Goal: Transaction & Acquisition: Download file/media

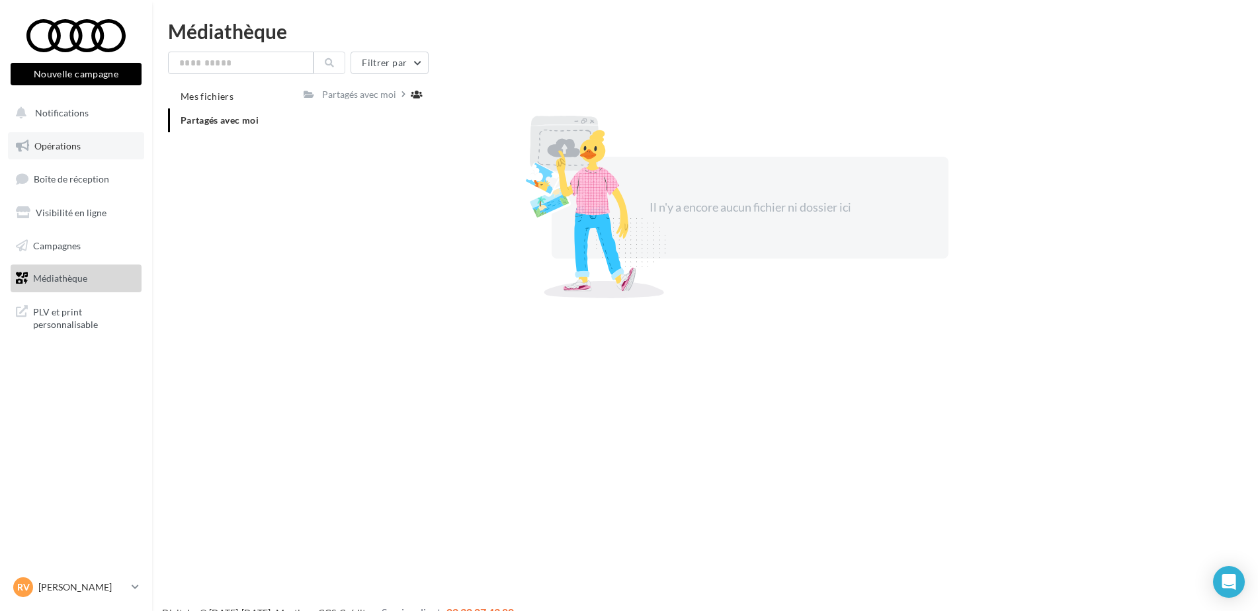
click at [83, 140] on link "Opérations" at bounding box center [76, 146] width 136 height 28
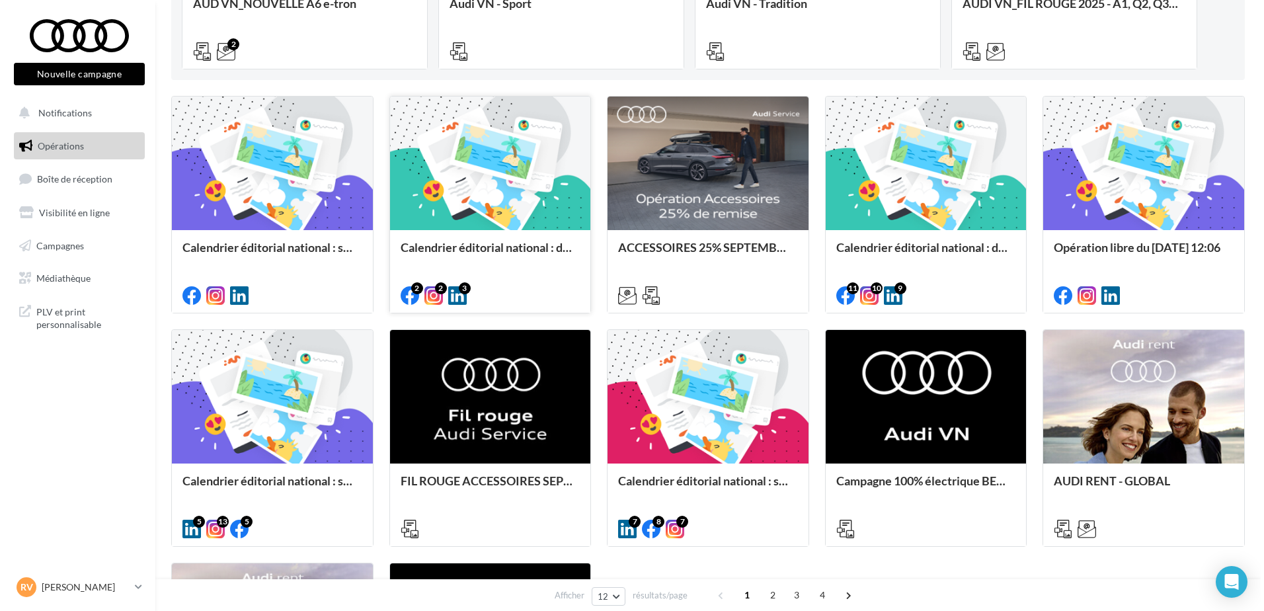
scroll to position [331, 0]
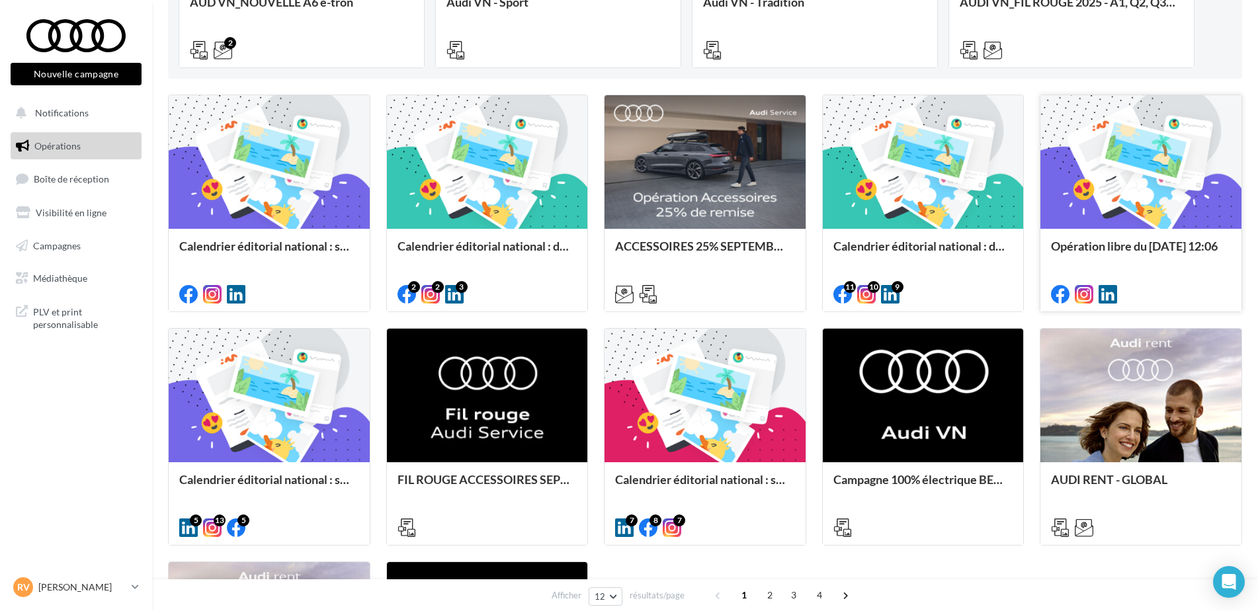
click at [1101, 181] on div at bounding box center [1140, 162] width 201 height 135
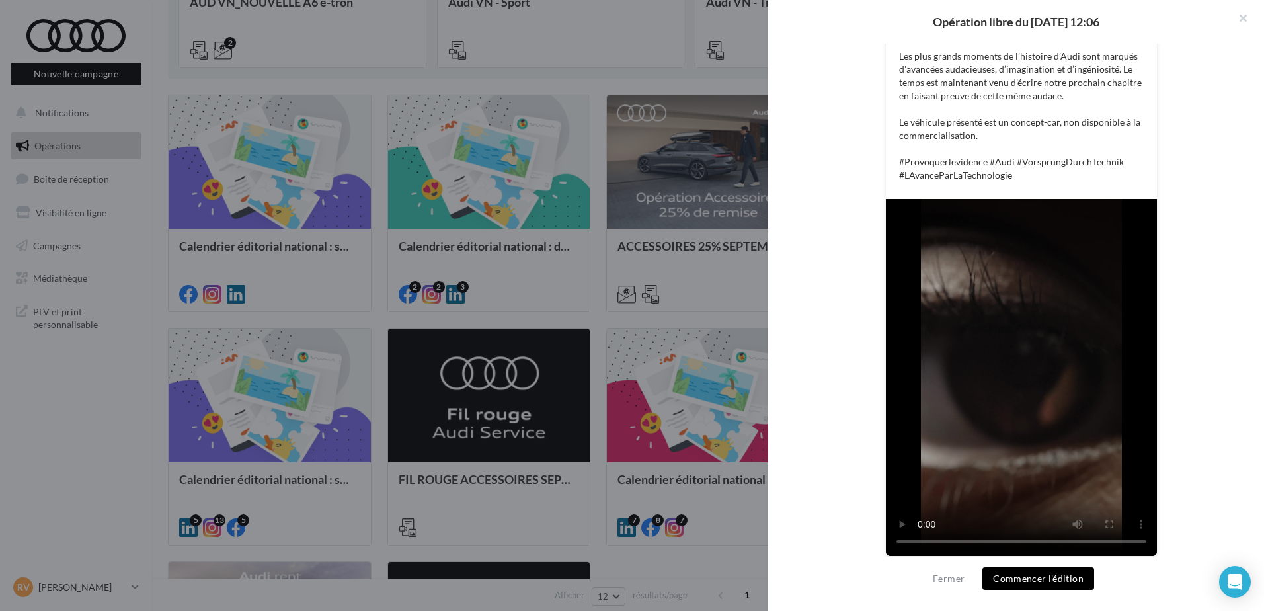
scroll to position [282, 0]
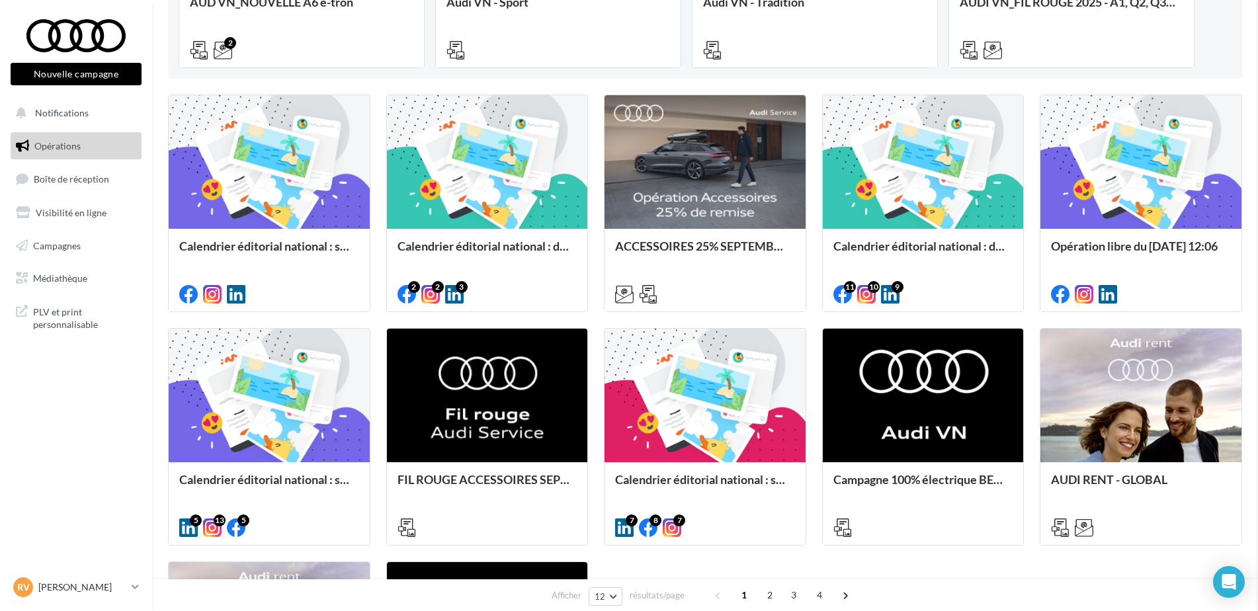
click at [961, 179] on div at bounding box center [923, 162] width 201 height 135
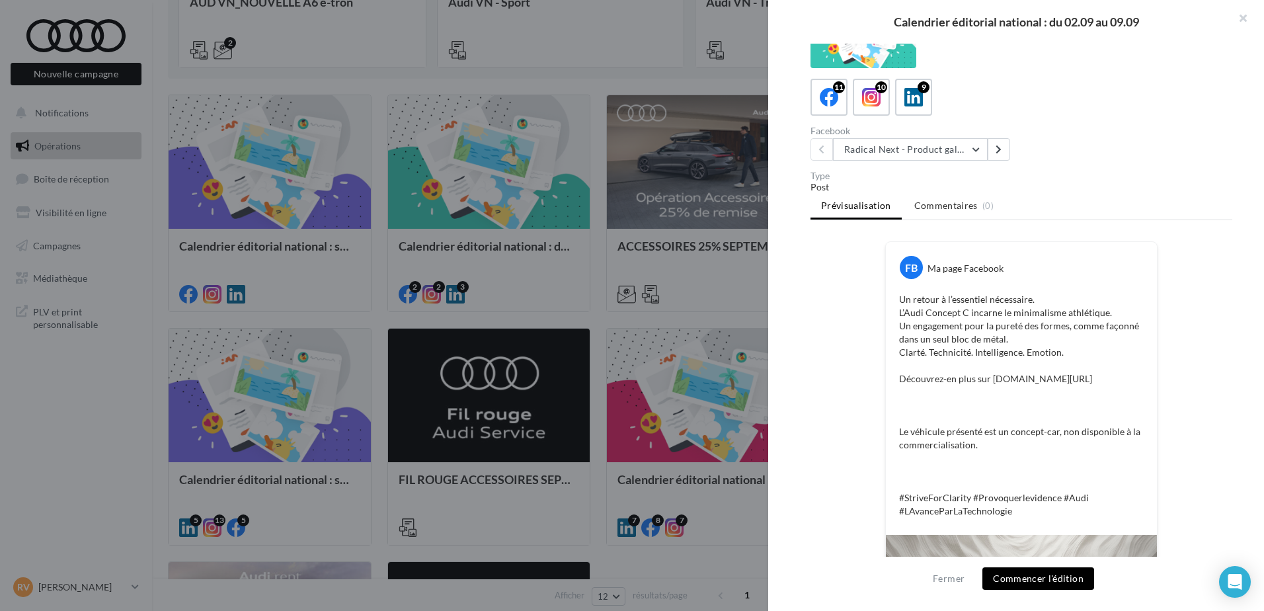
scroll to position [35, 0]
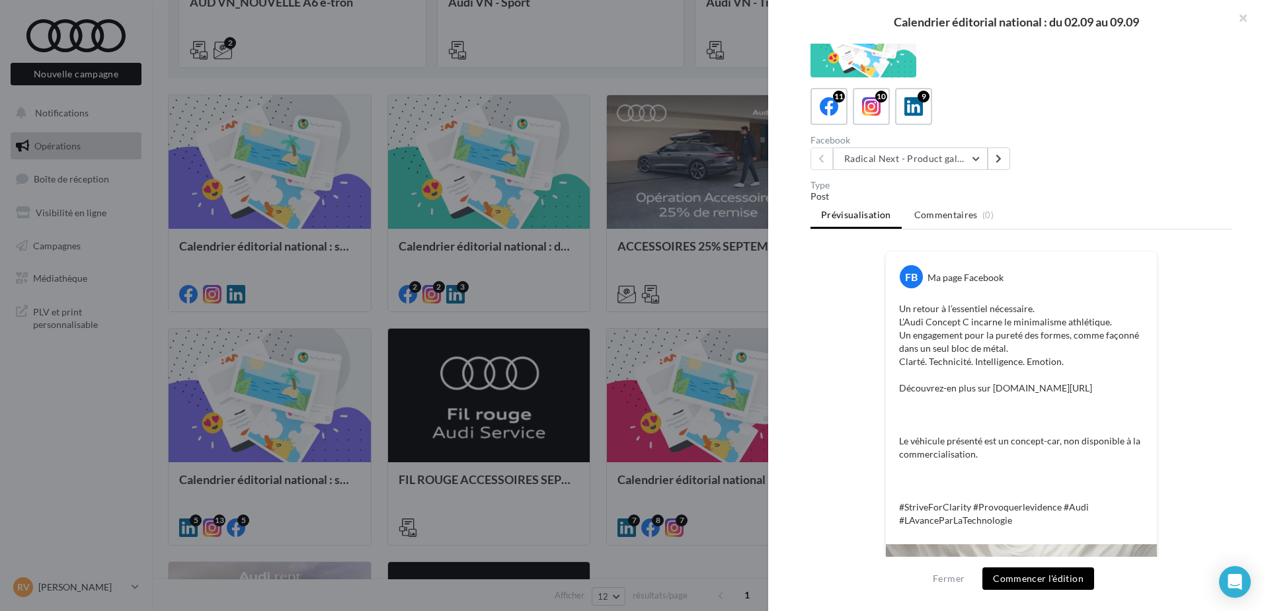
click at [645, 193] on div at bounding box center [632, 305] width 1264 height 611
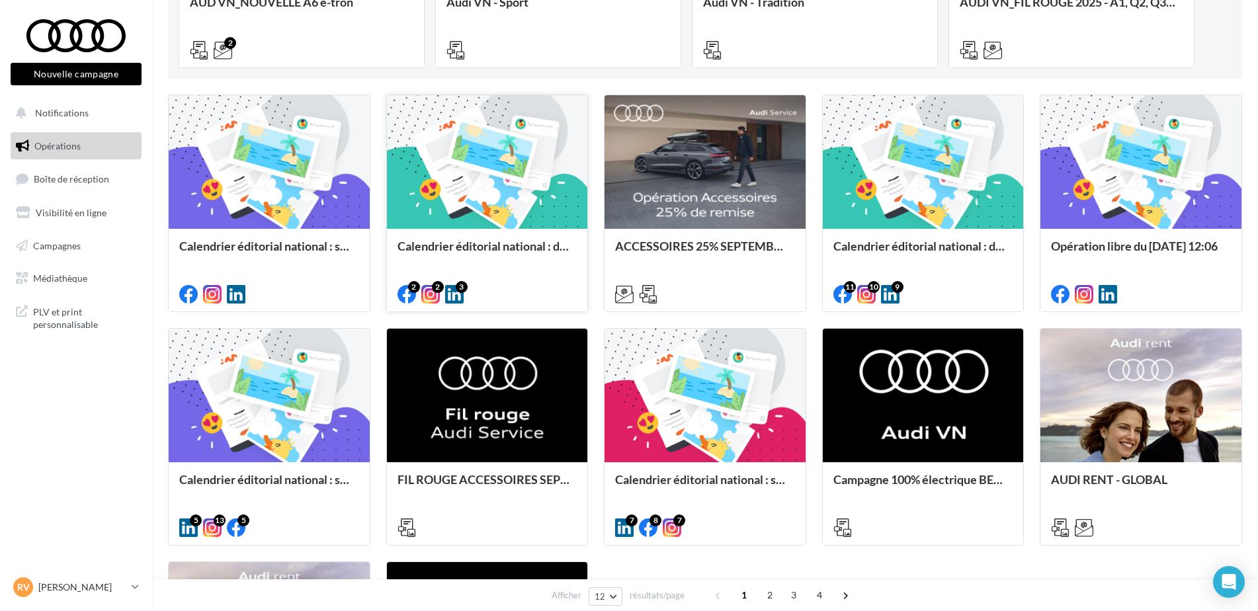
click at [489, 163] on div at bounding box center [487, 162] width 201 height 135
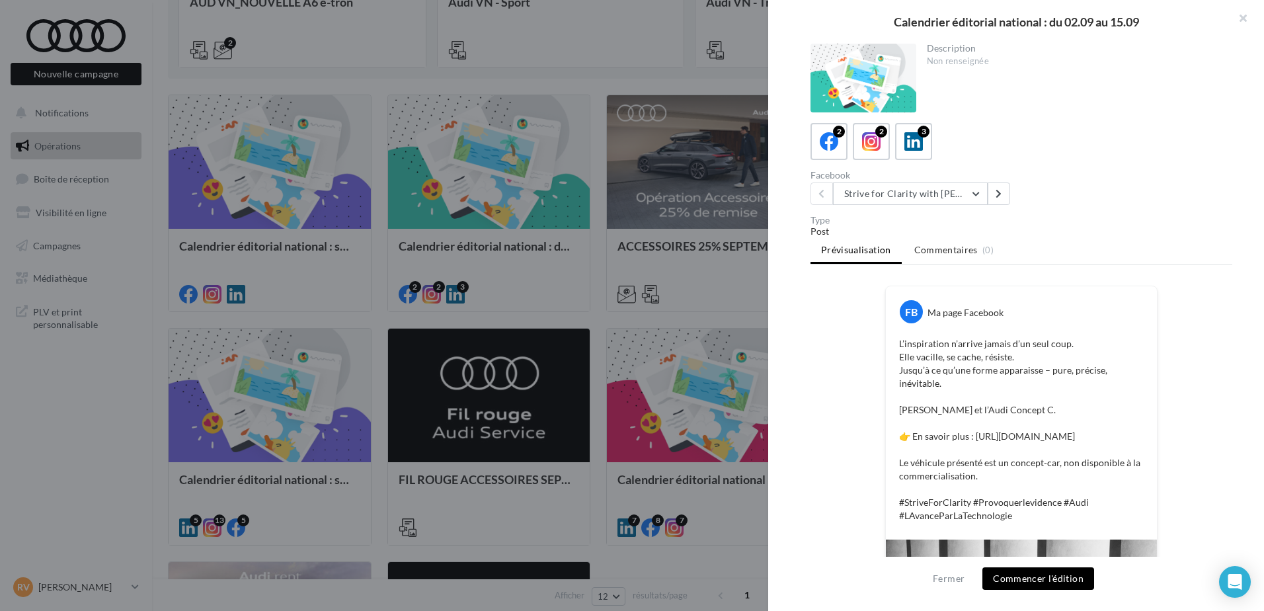
click at [661, 179] on div at bounding box center [632, 305] width 1264 height 611
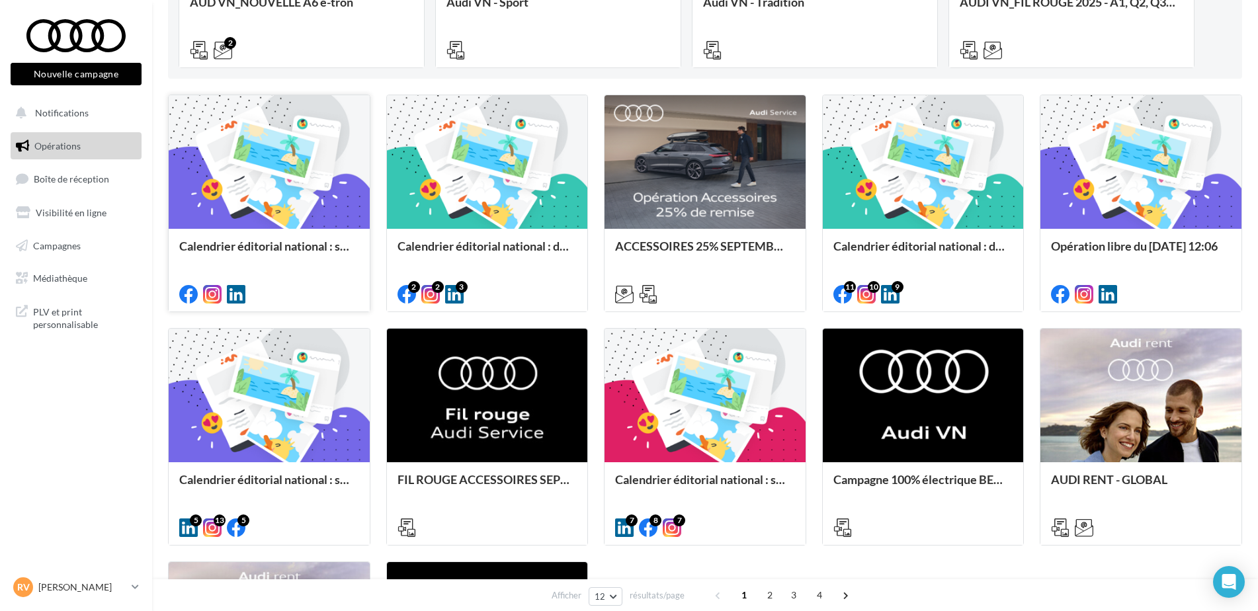
click at [298, 167] on div at bounding box center [269, 162] width 201 height 135
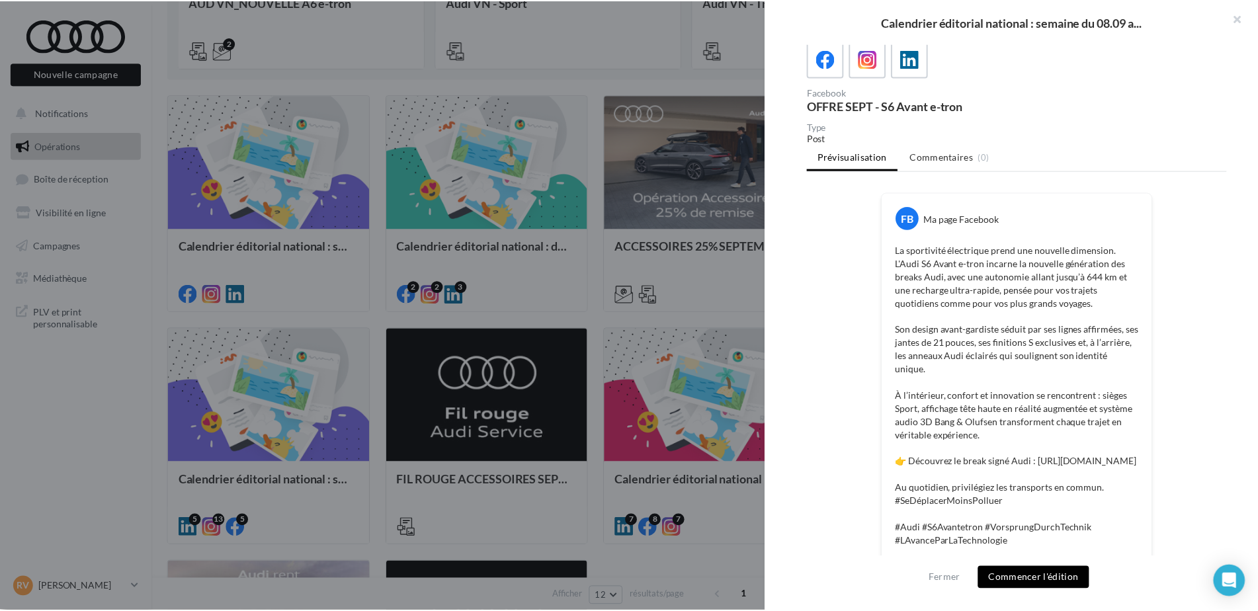
scroll to position [71, 0]
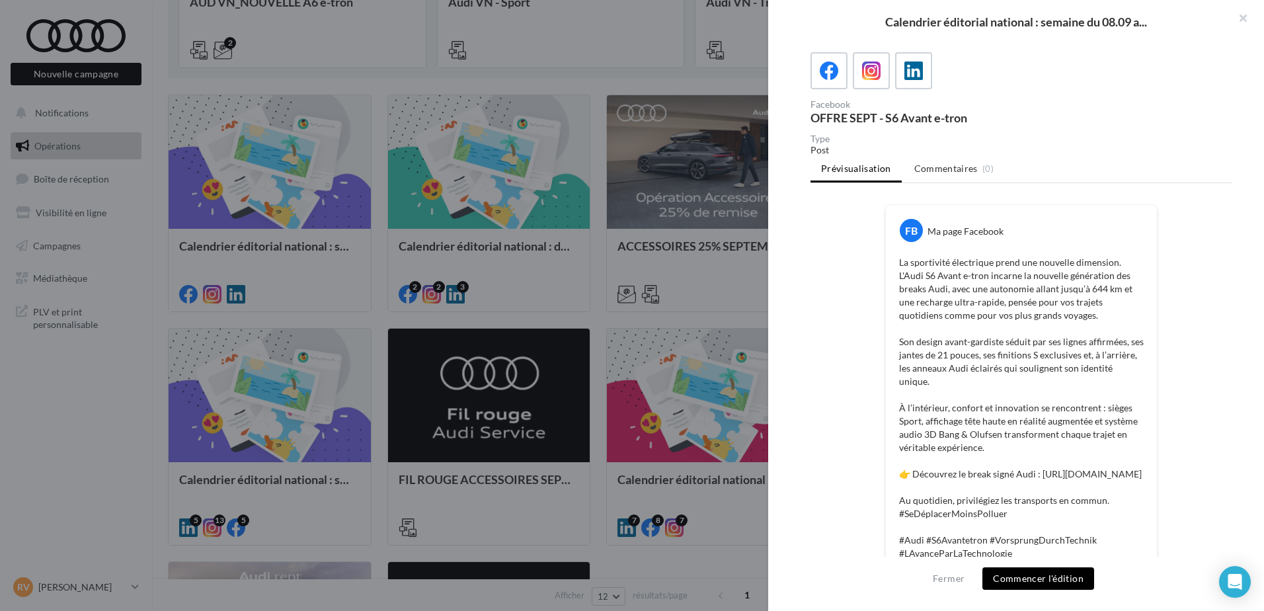
click at [655, 327] on div at bounding box center [632, 305] width 1264 height 611
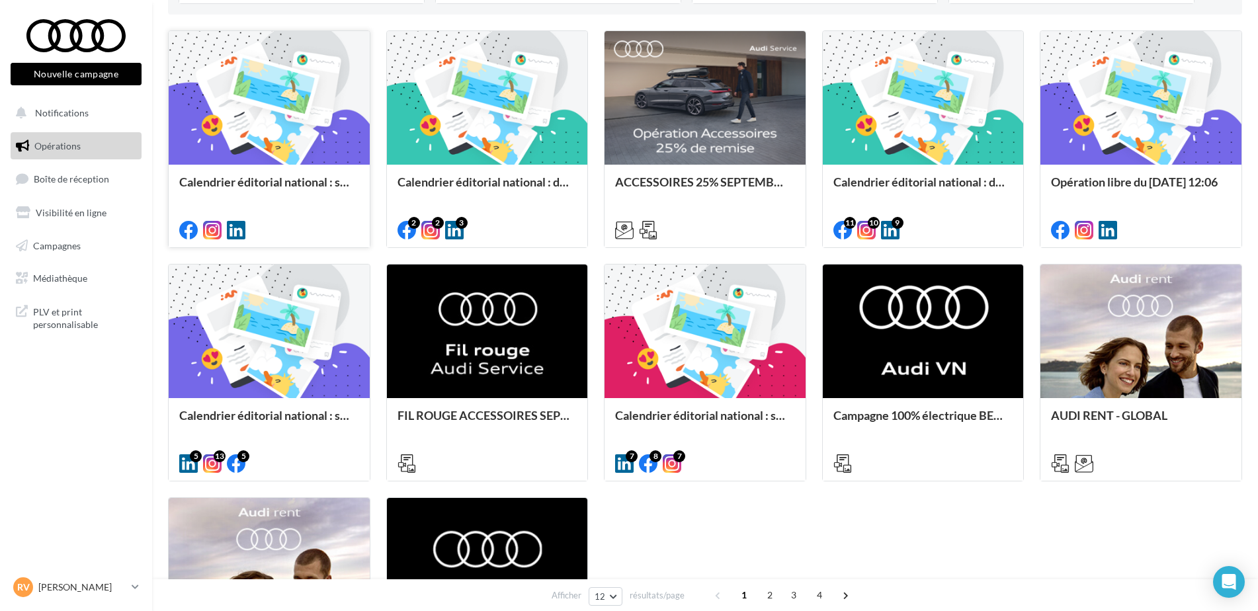
scroll to position [264, 0]
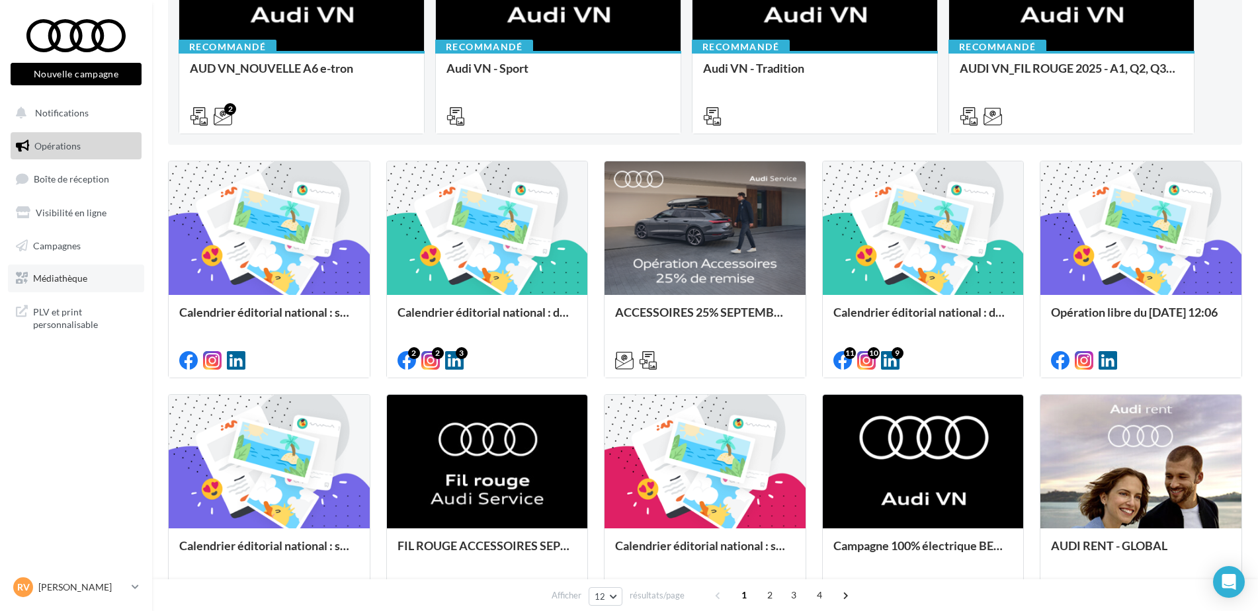
click at [99, 272] on link "Médiathèque" at bounding box center [76, 278] width 136 height 28
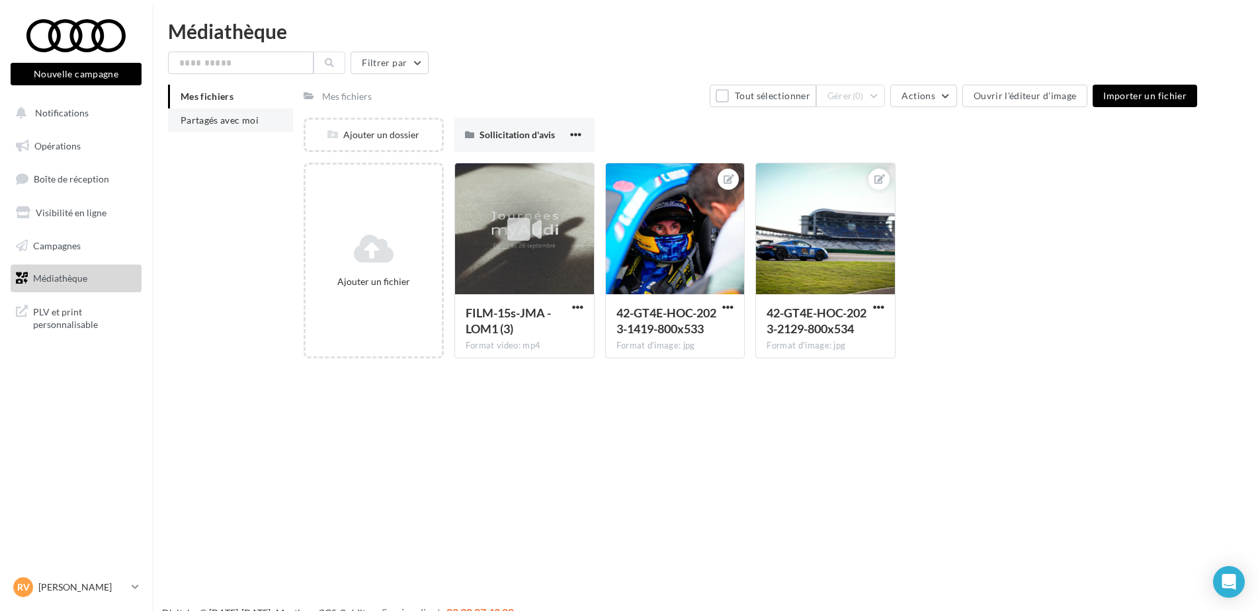
click at [245, 119] on span "Partagés avec moi" at bounding box center [220, 119] width 78 height 11
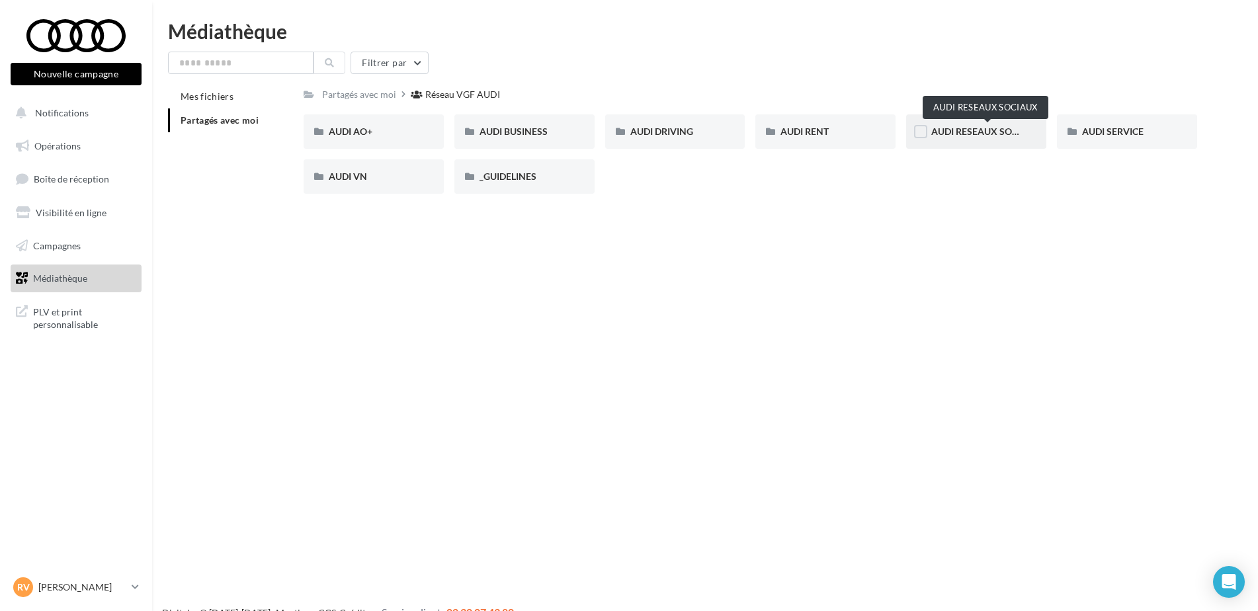
click at [972, 126] on span "AUDI RESEAUX SOCIAUX" at bounding box center [985, 131] width 109 height 11
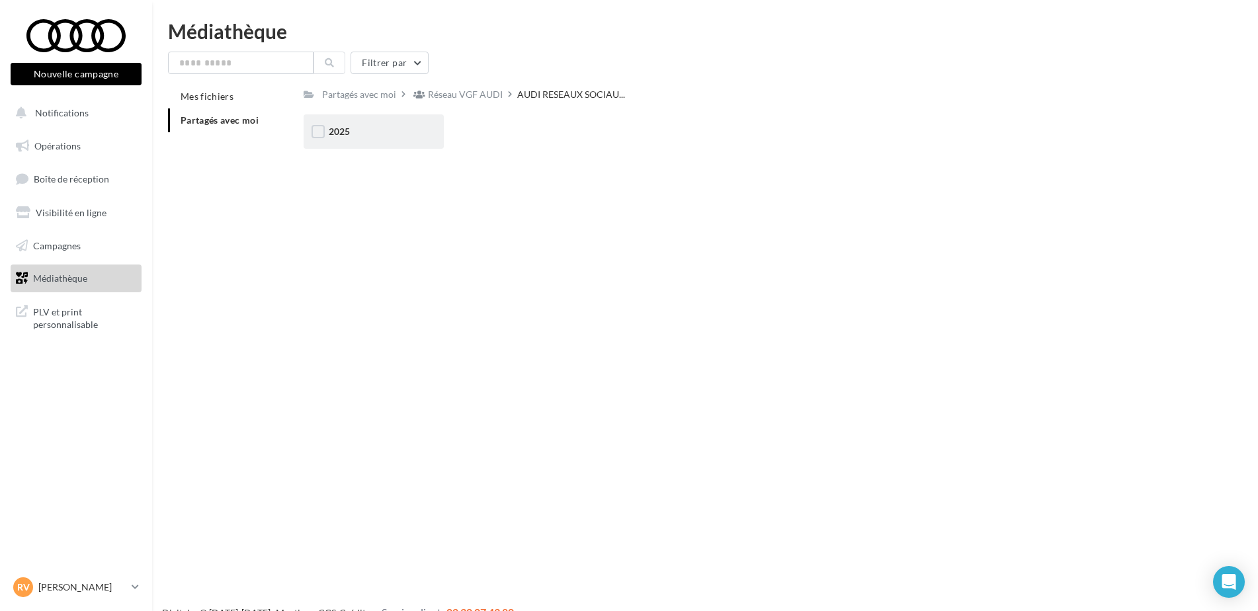
click at [419, 148] on div "2025" at bounding box center [373, 131] width 140 height 34
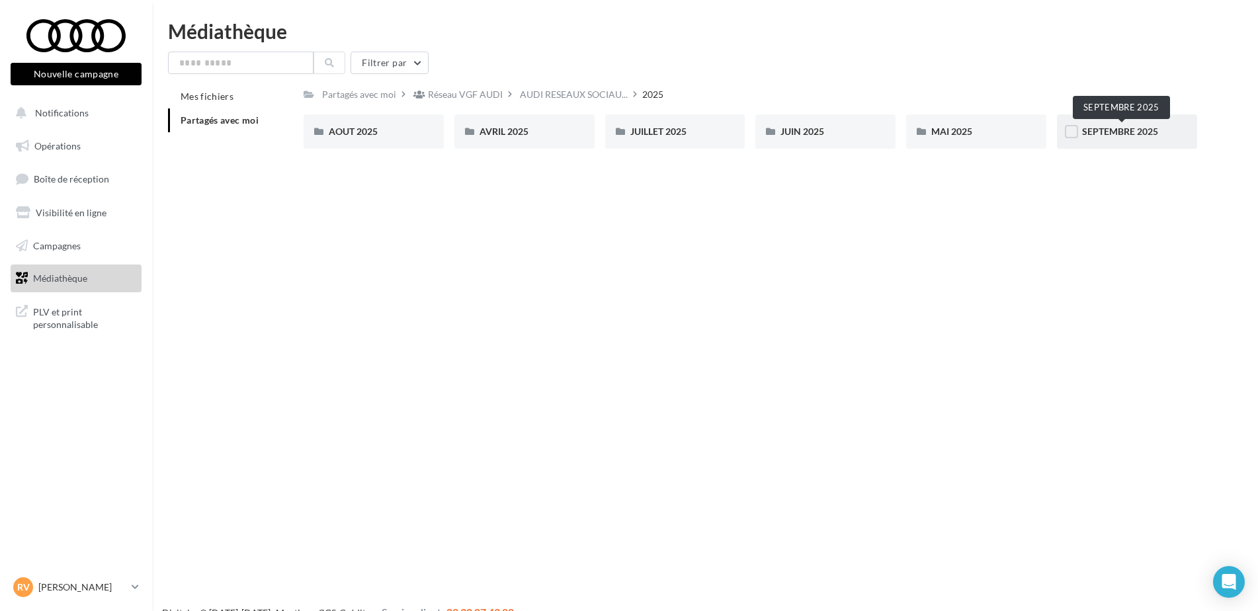
click at [1100, 130] on span "SEPTEMBRE 2025" at bounding box center [1120, 131] width 76 height 11
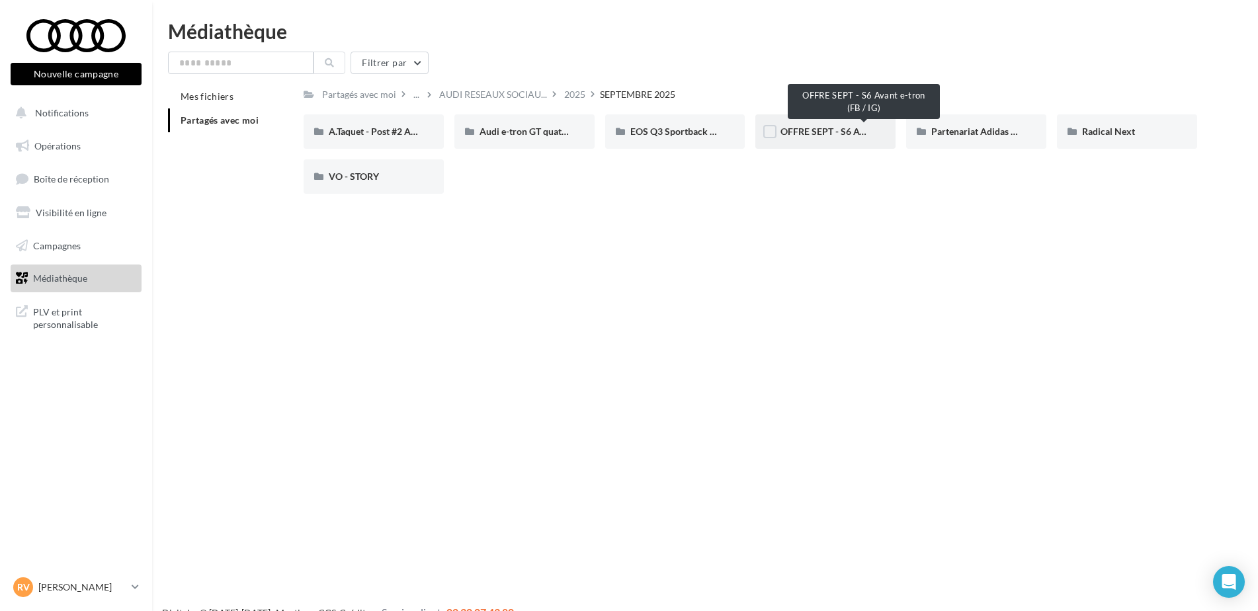
click at [831, 130] on span "OFFRE SEPT - S6 Avant e-tron (FB / IG)" at bounding box center [859, 131] width 159 height 11
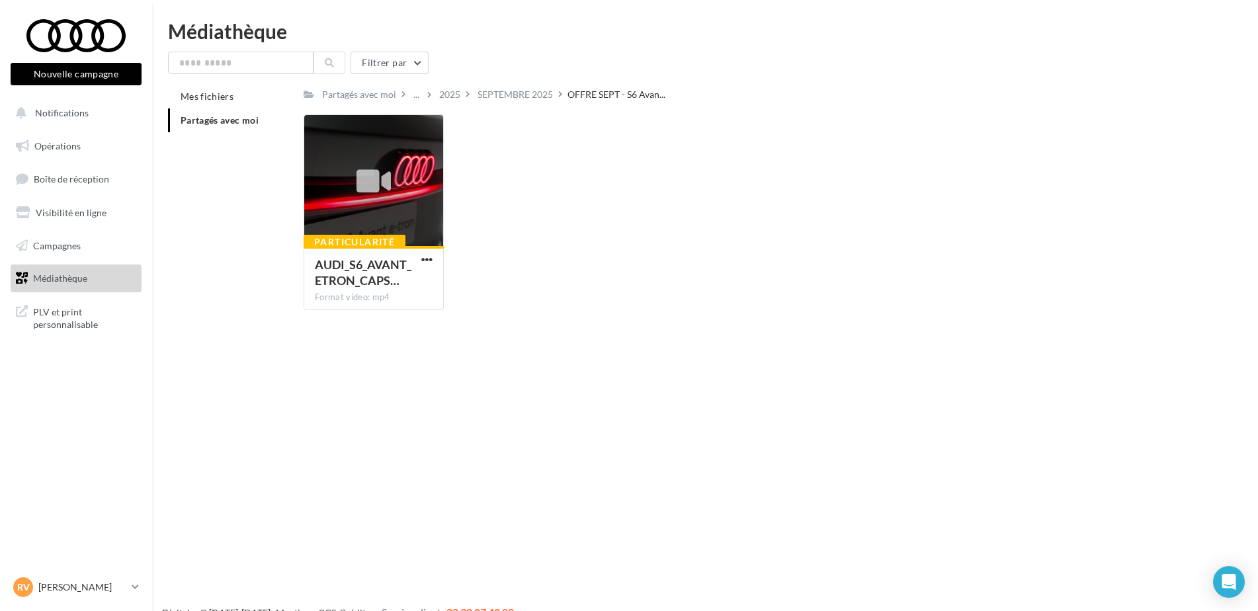
click at [562, 93] on icon at bounding box center [560, 93] width 4 height 9
click at [564, 95] on div "SEPTEMBRE 2025" at bounding box center [521, 94] width 93 height 19
click at [553, 97] on div "SEPTEMBRE 2025" at bounding box center [514, 94] width 75 height 13
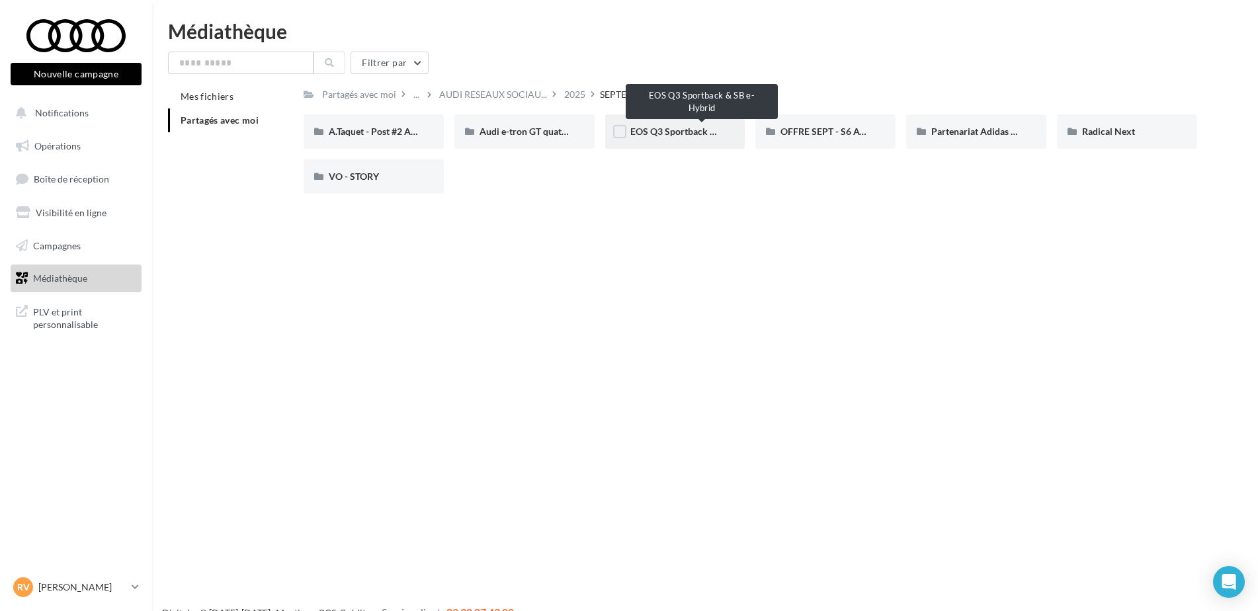
click at [686, 130] on span "EOS Q3 Sportback & SB e-Hybrid" at bounding box center [699, 131] width 138 height 11
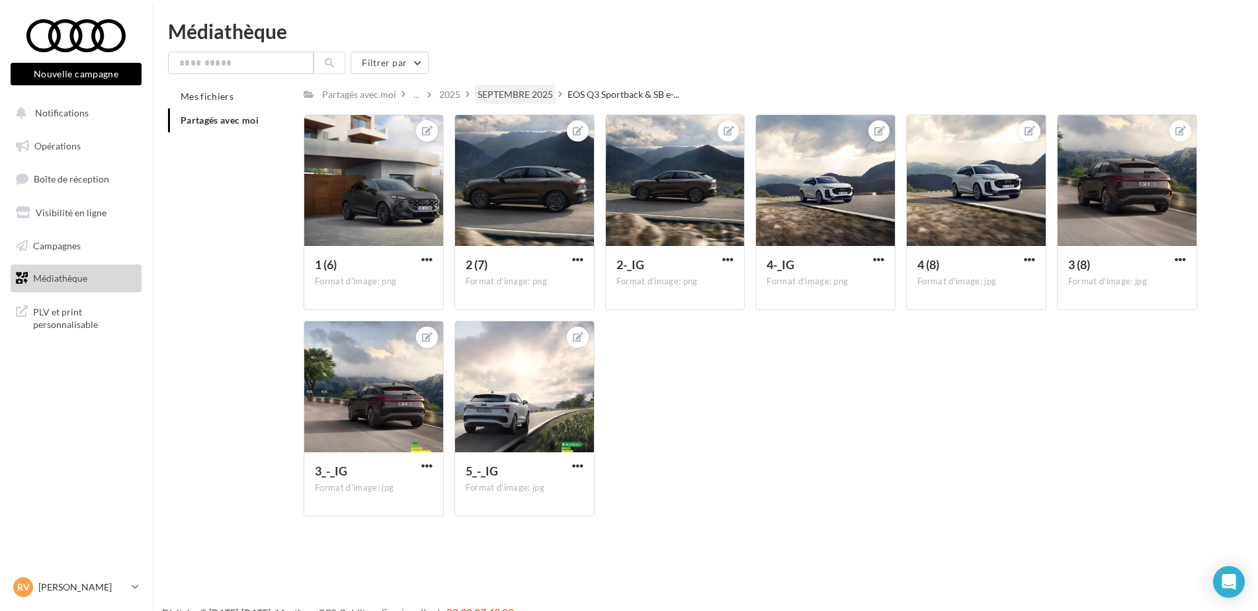
click at [516, 91] on div "SEPTEMBRE 2025" at bounding box center [514, 94] width 75 height 13
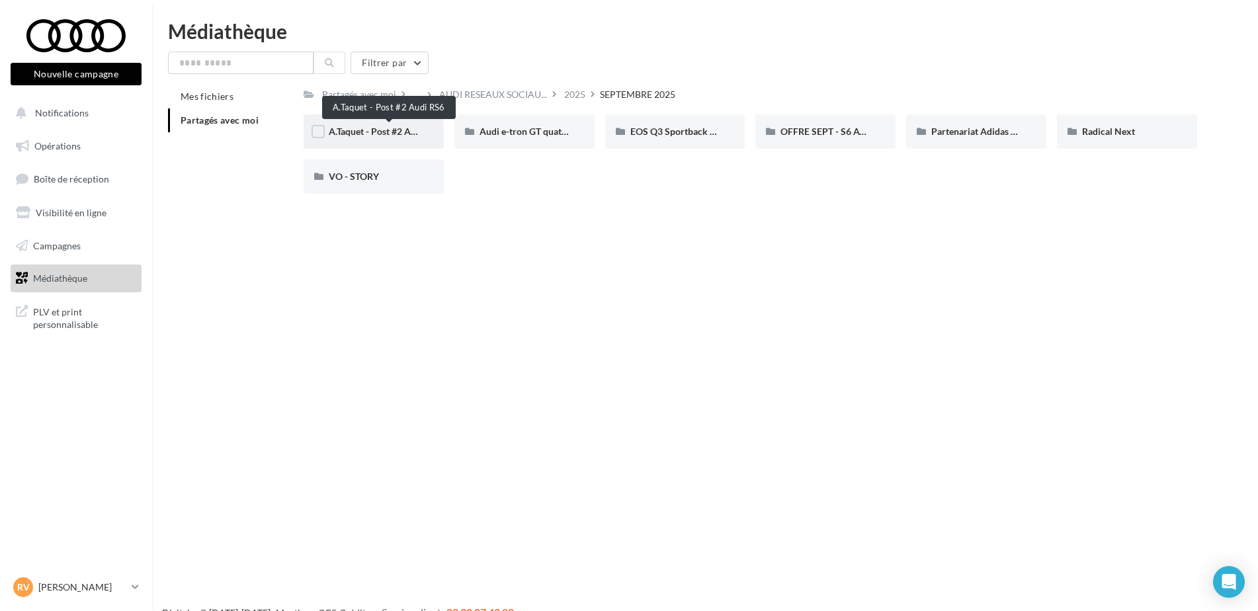
click at [399, 136] on span "A.Taquet - Post #2 Audi RS6" at bounding box center [386, 131] width 114 height 11
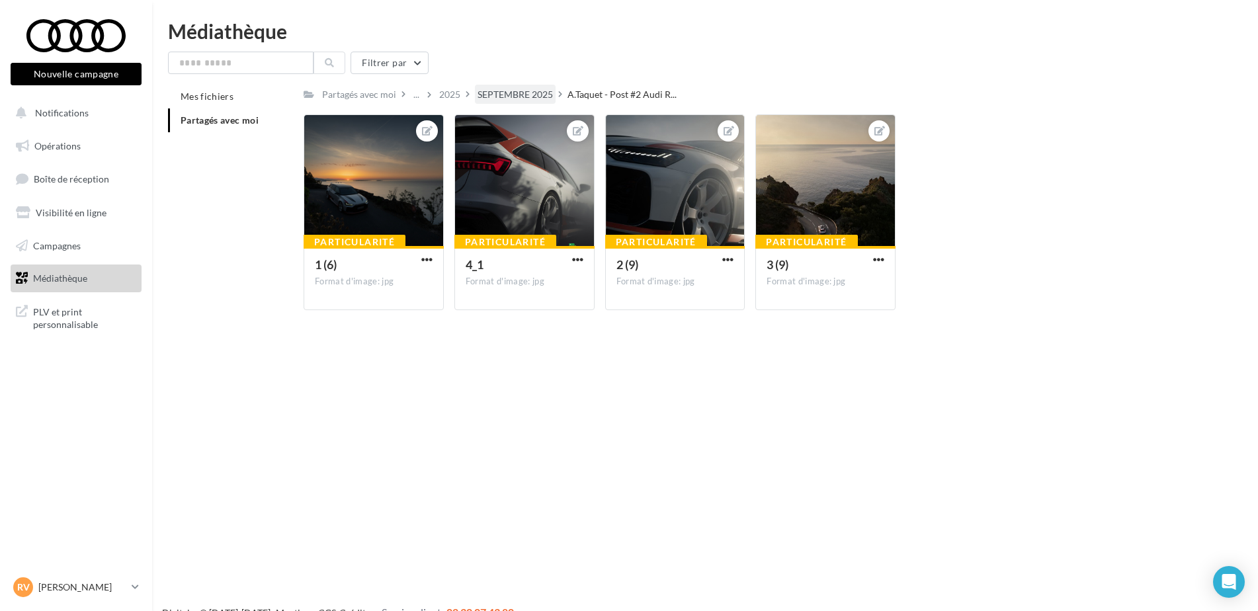
click at [549, 97] on div "SEPTEMBRE 2025" at bounding box center [514, 94] width 75 height 13
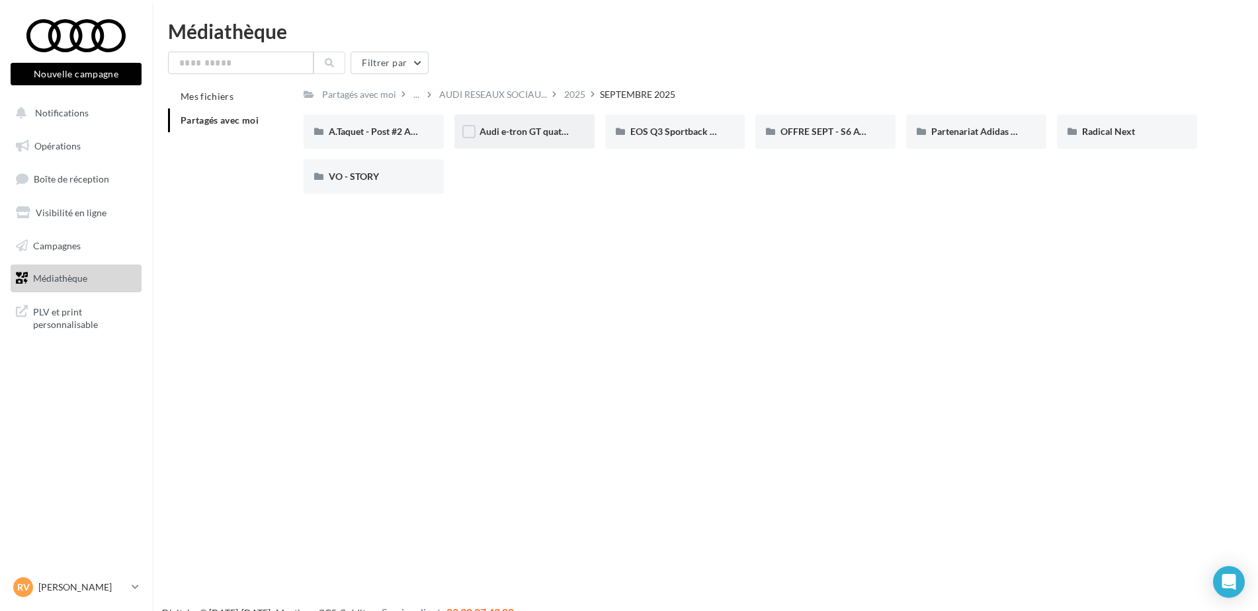
click at [550, 137] on span "Audi e-tron GT quattro" at bounding box center [526, 131] width 95 height 11
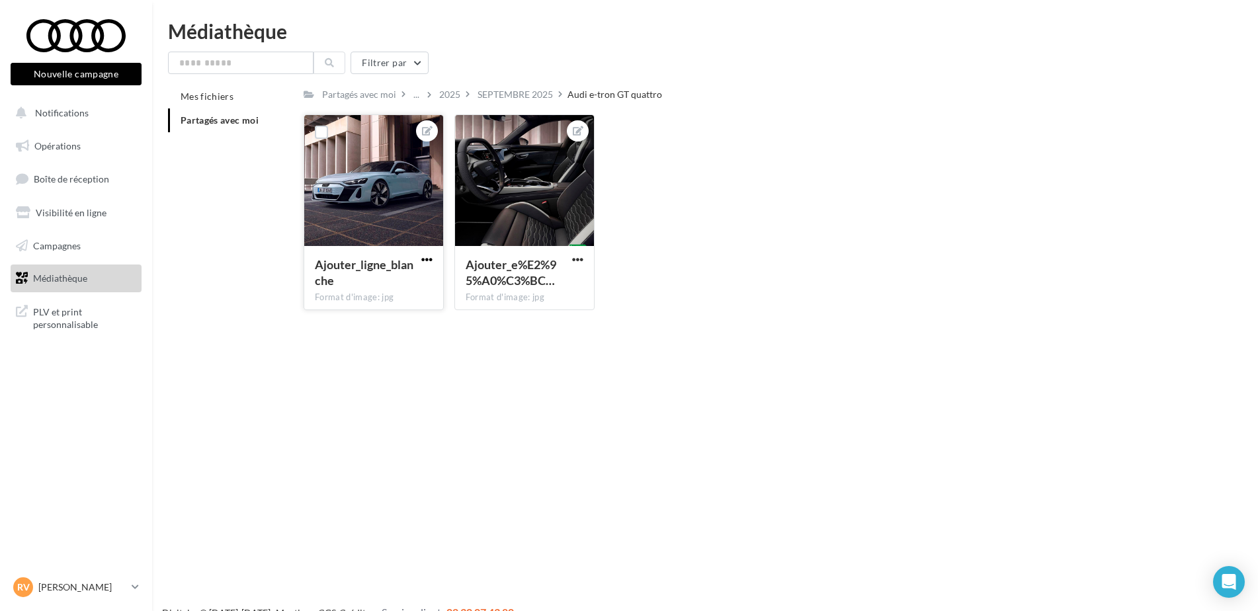
click at [429, 260] on span "button" at bounding box center [426, 259] width 11 height 11
click at [374, 318] on button "Télécharger" at bounding box center [366, 320] width 140 height 34
click at [491, 97] on div "SEPTEMBRE 2025" at bounding box center [514, 94] width 75 height 13
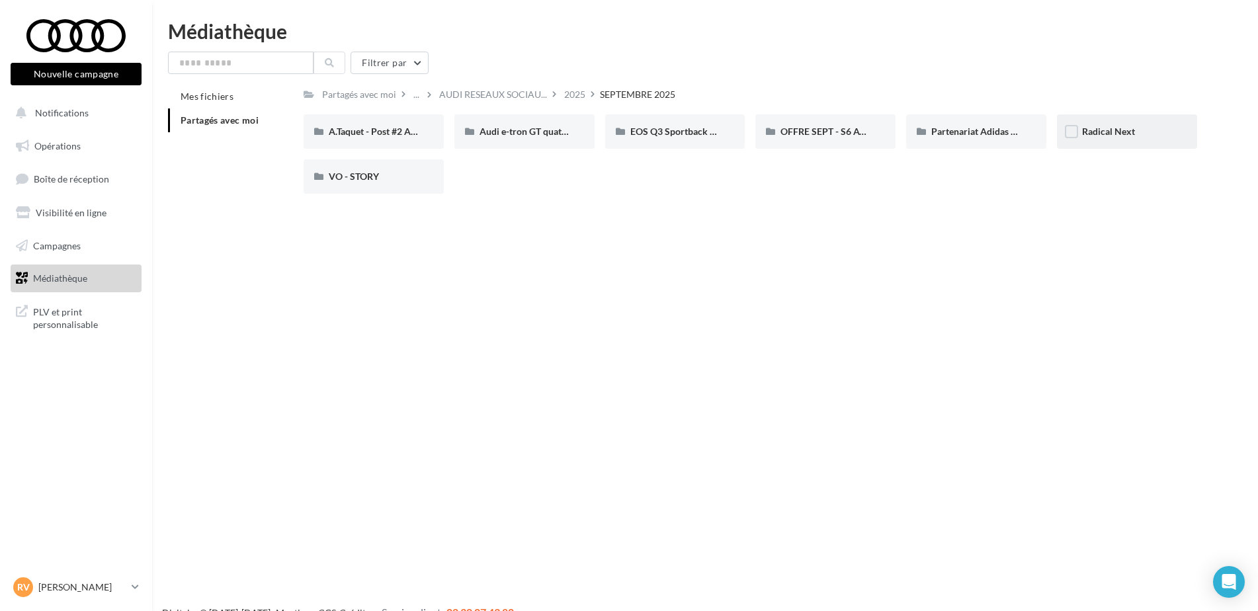
click at [1149, 141] on div "Radical Next" at bounding box center [1127, 131] width 140 height 34
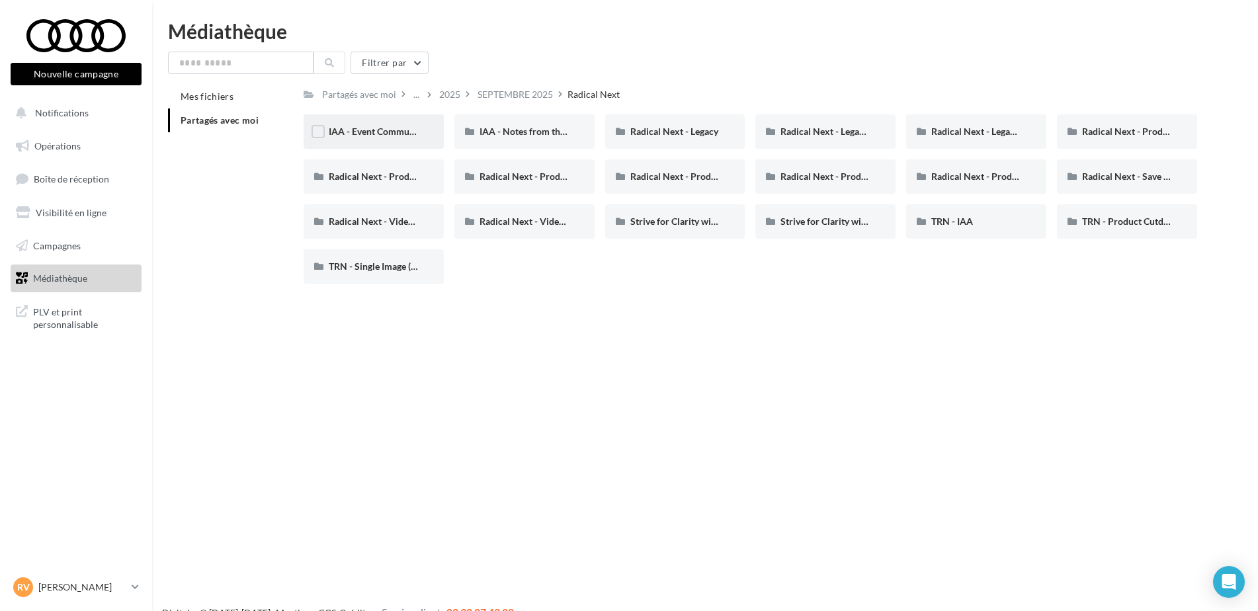
click at [387, 141] on div "IAA - Event Communication" at bounding box center [373, 131] width 140 height 34
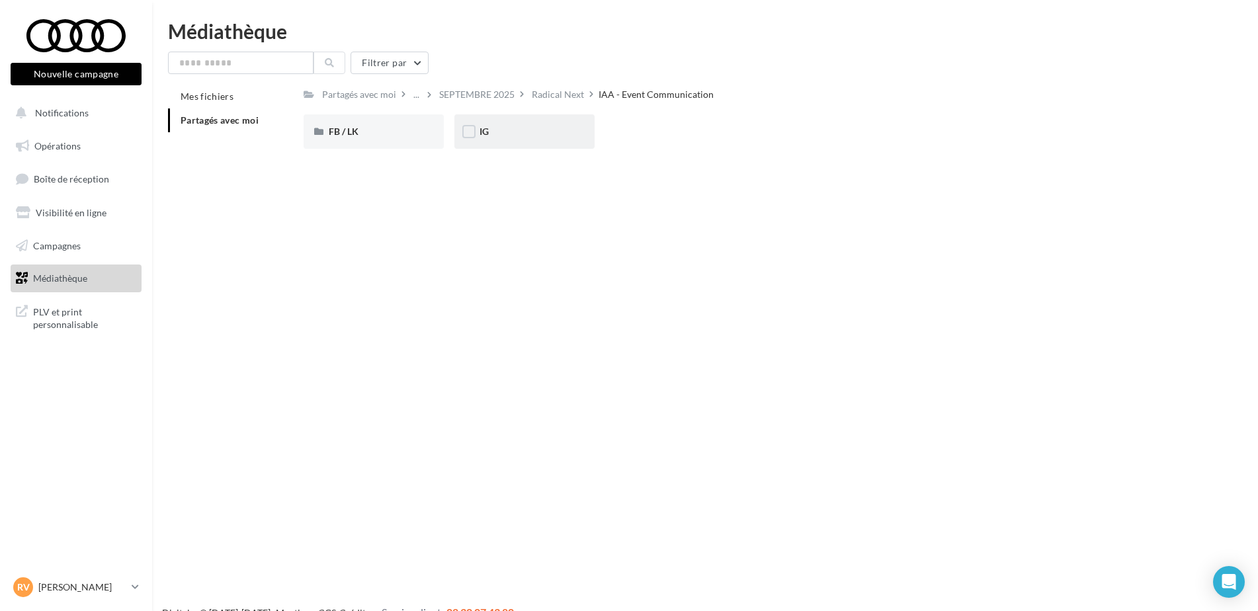
click at [579, 132] on div "IG" at bounding box center [524, 131] width 140 height 34
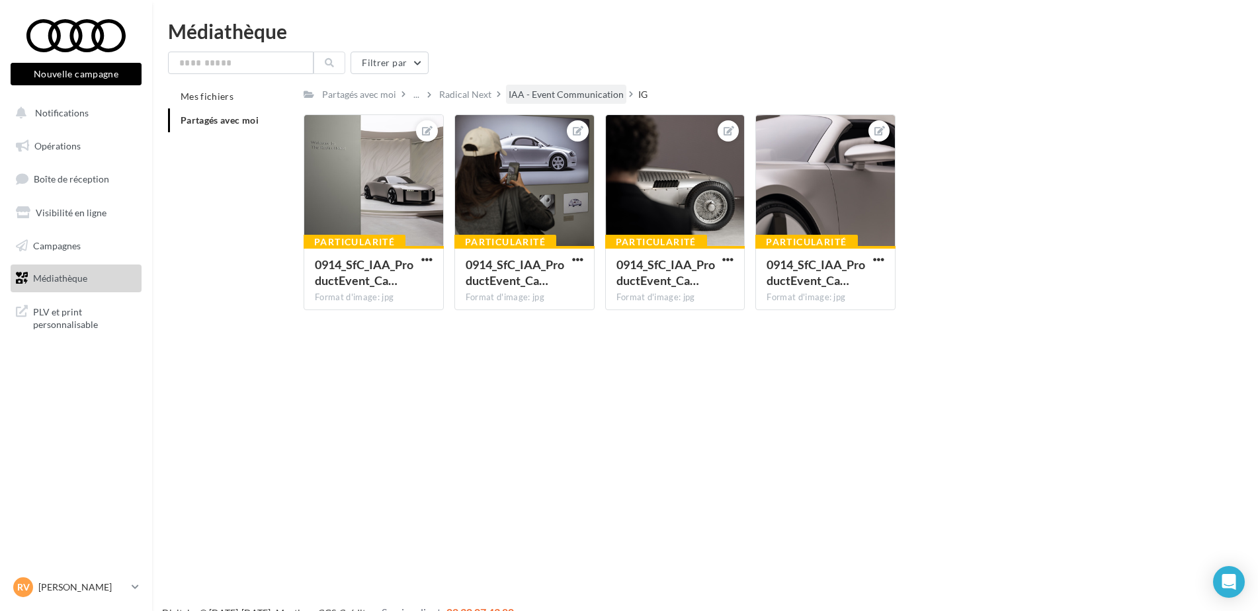
click at [541, 101] on div "IAA - Event Communication" at bounding box center [565, 94] width 115 height 13
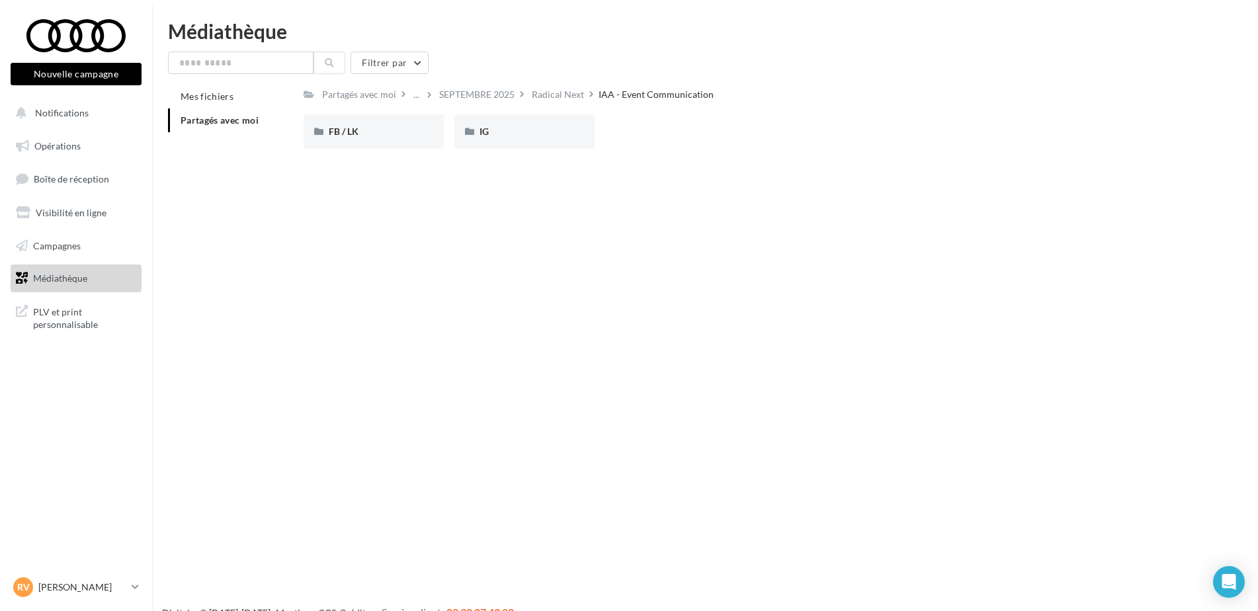
click at [541, 101] on div "Radical Next" at bounding box center [558, 94] width 52 height 13
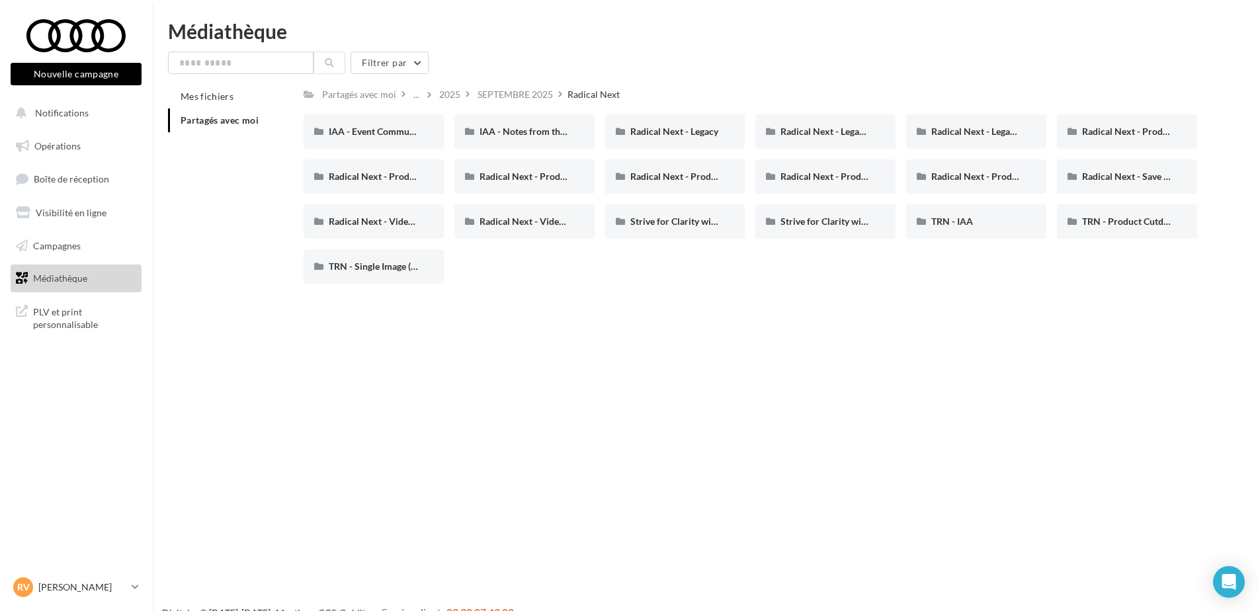
click at [541, 101] on div "SEPTEMBRE 2025" at bounding box center [514, 94] width 75 height 13
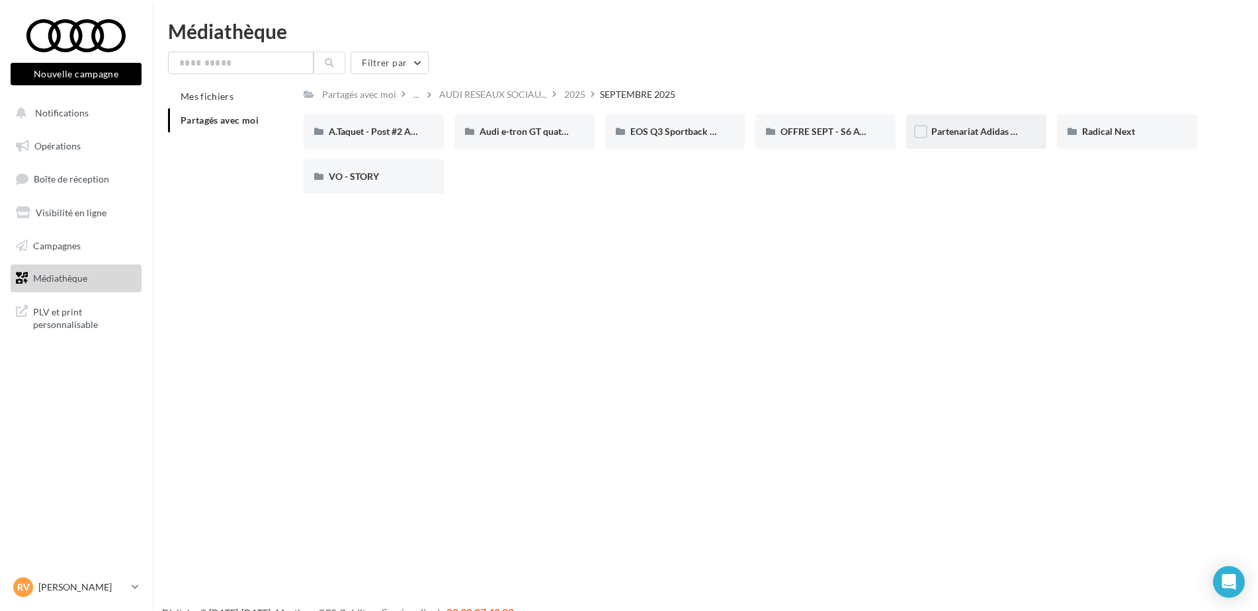
click at [992, 139] on div "Partenariat Adidas x Audi F1" at bounding box center [976, 131] width 140 height 34
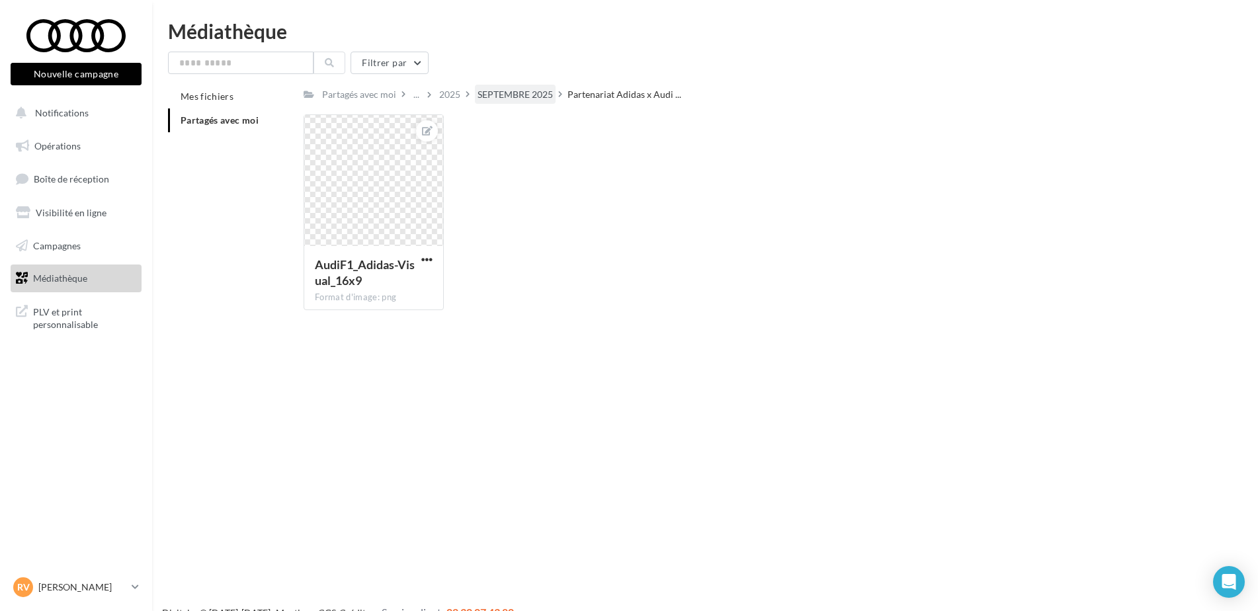
click at [522, 88] on div "SEPTEMBRE 2025" at bounding box center [514, 94] width 75 height 13
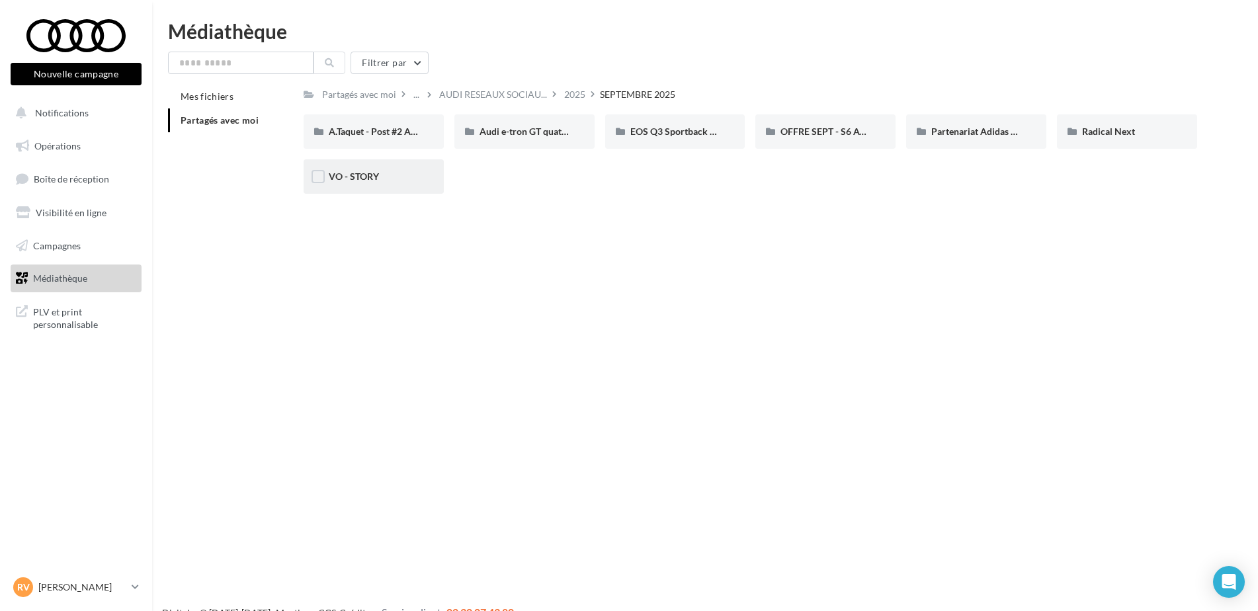
click at [383, 171] on div "VO - STORY" at bounding box center [374, 176] width 90 height 13
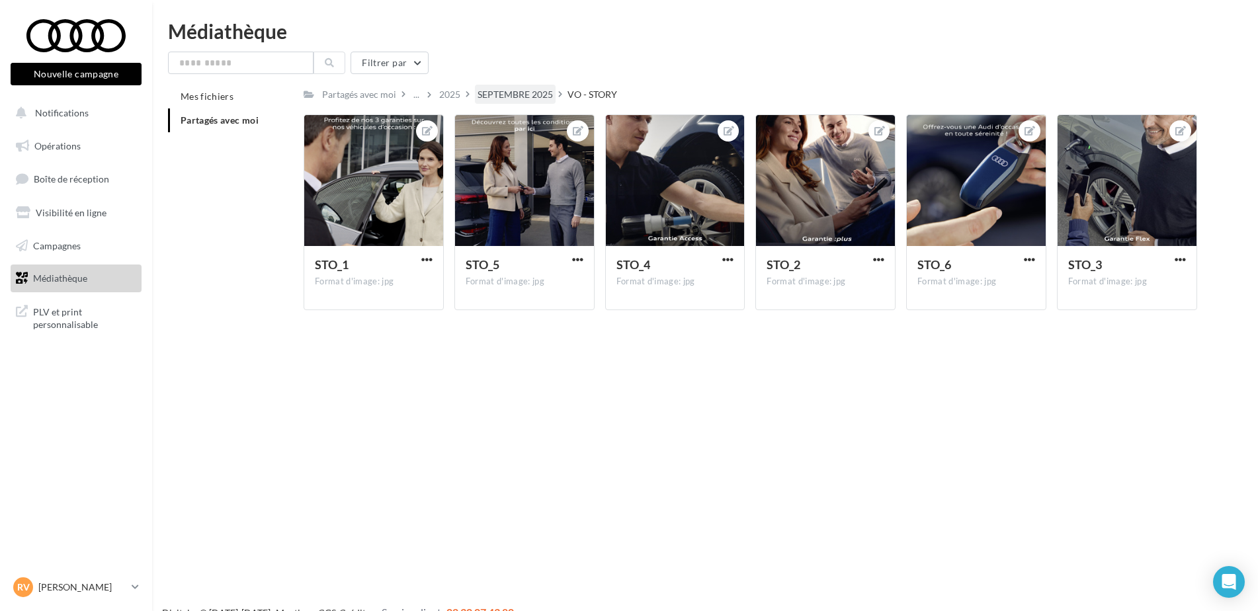
click at [532, 95] on div "SEPTEMBRE 2025" at bounding box center [514, 94] width 75 height 13
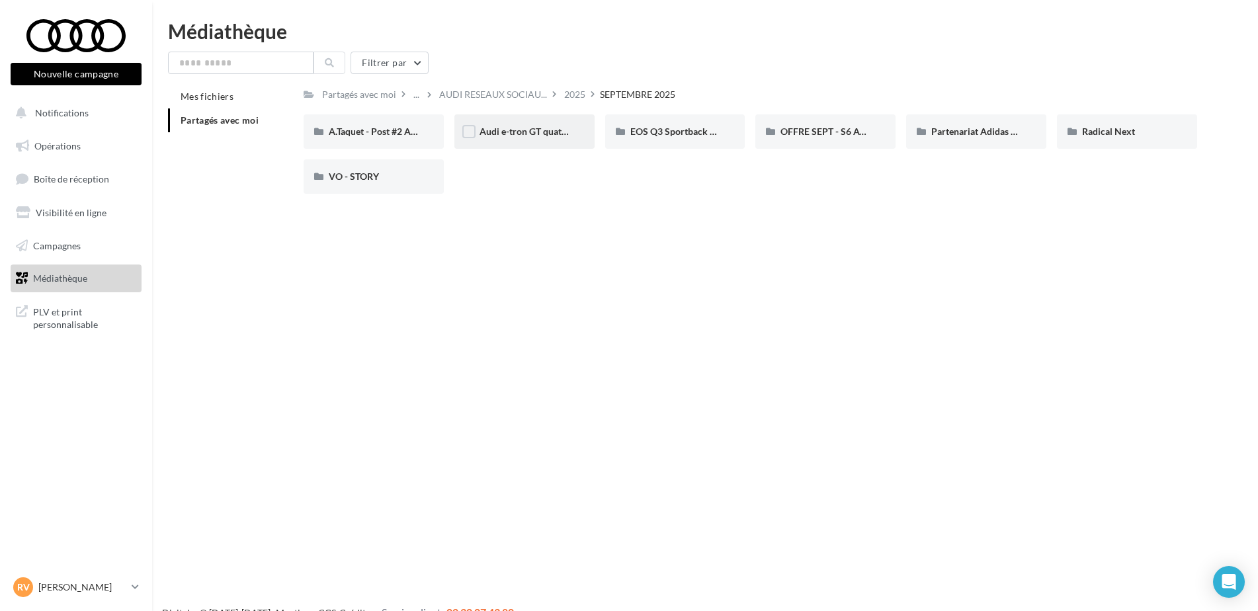
click at [541, 140] on div "Audi e-tron GT quattro" at bounding box center [524, 131] width 140 height 34
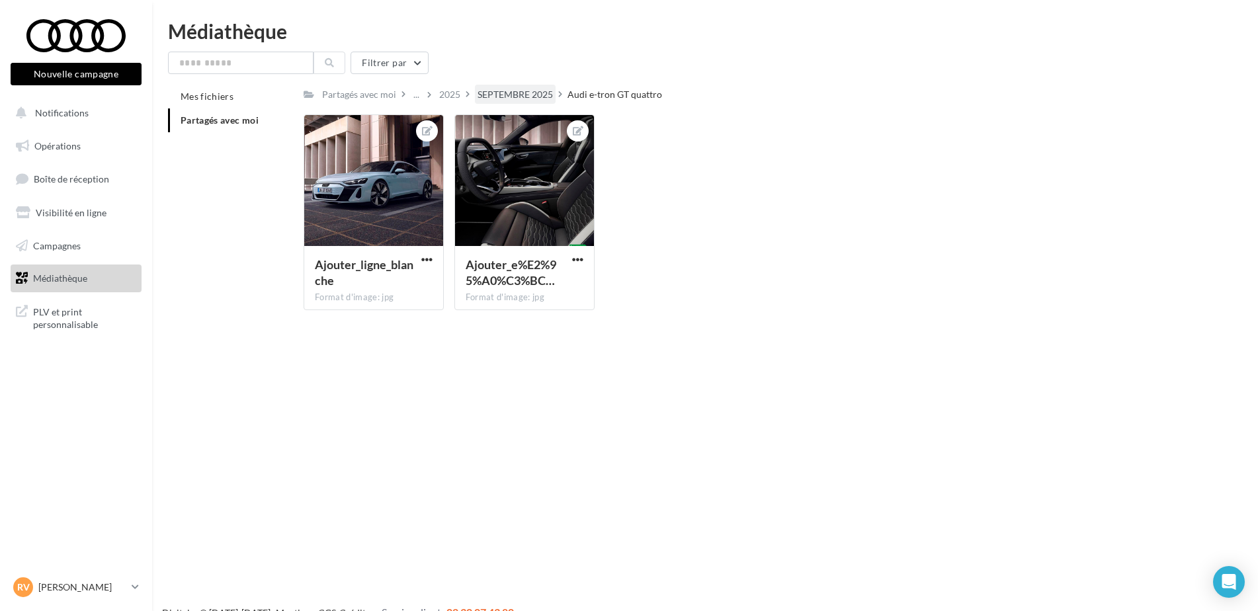
click at [509, 97] on div "SEPTEMBRE 2025" at bounding box center [514, 94] width 75 height 13
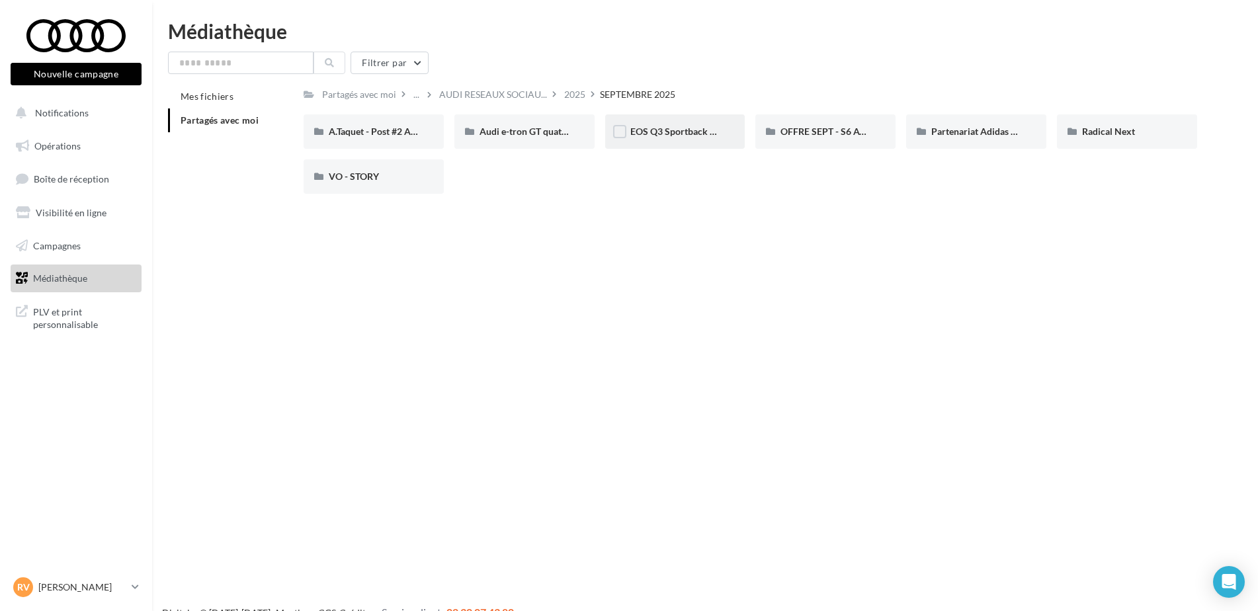
click at [707, 138] on div "EOS Q3 Sportback & SB e-Hybrid" at bounding box center [675, 131] width 90 height 13
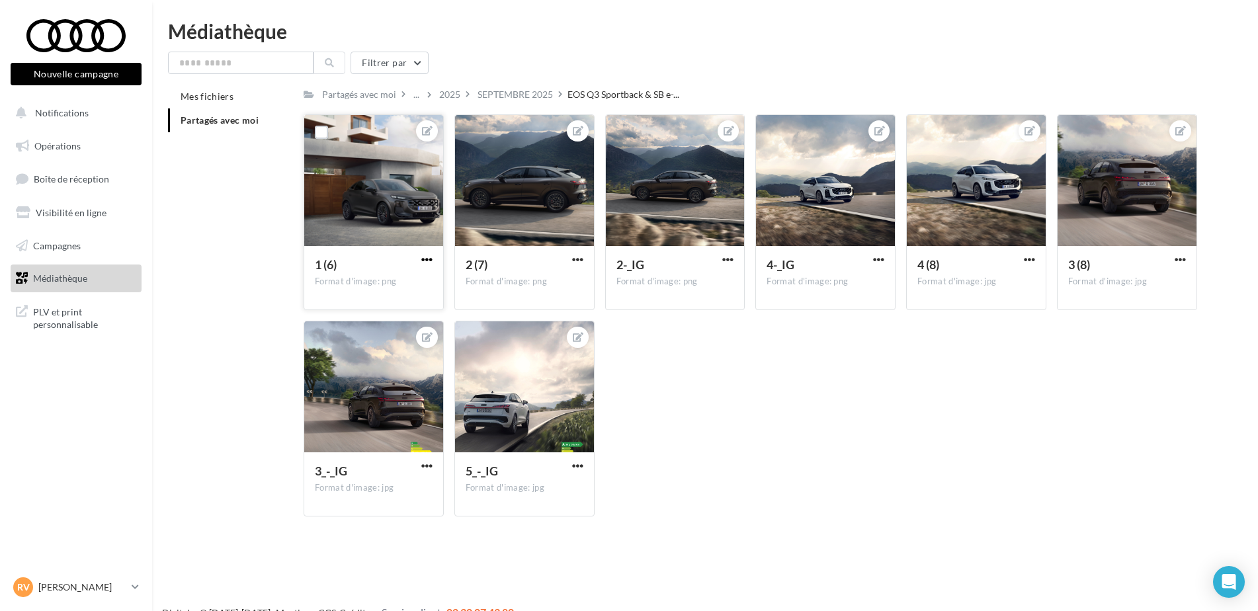
click at [423, 257] on span "button" at bounding box center [426, 259] width 11 height 11
click at [403, 315] on button "Télécharger" at bounding box center [366, 320] width 140 height 34
click at [431, 465] on span "button" at bounding box center [426, 465] width 11 height 11
click at [378, 522] on button "Télécharger" at bounding box center [366, 526] width 140 height 34
click at [892, 357] on div "1 (6) Format d'image: png 1 (6) 2 (7) Format d'image: png 2 (7) 2-_IG Format d'…" at bounding box center [755, 320] width 904 height 413
